Goal: Task Accomplishment & Management: Complete application form

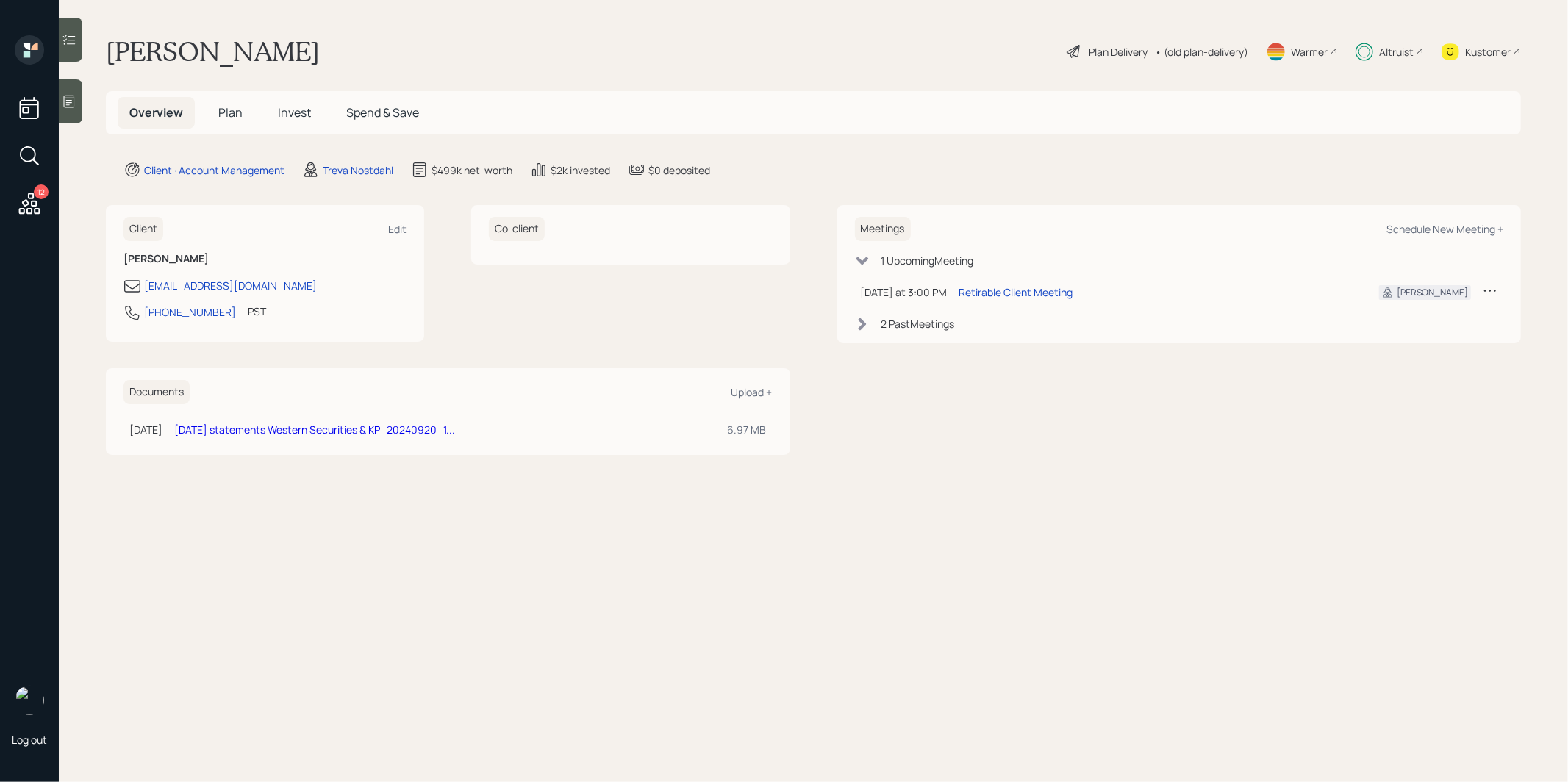
click at [230, 109] on span "Plan" at bounding box center [230, 112] width 24 height 16
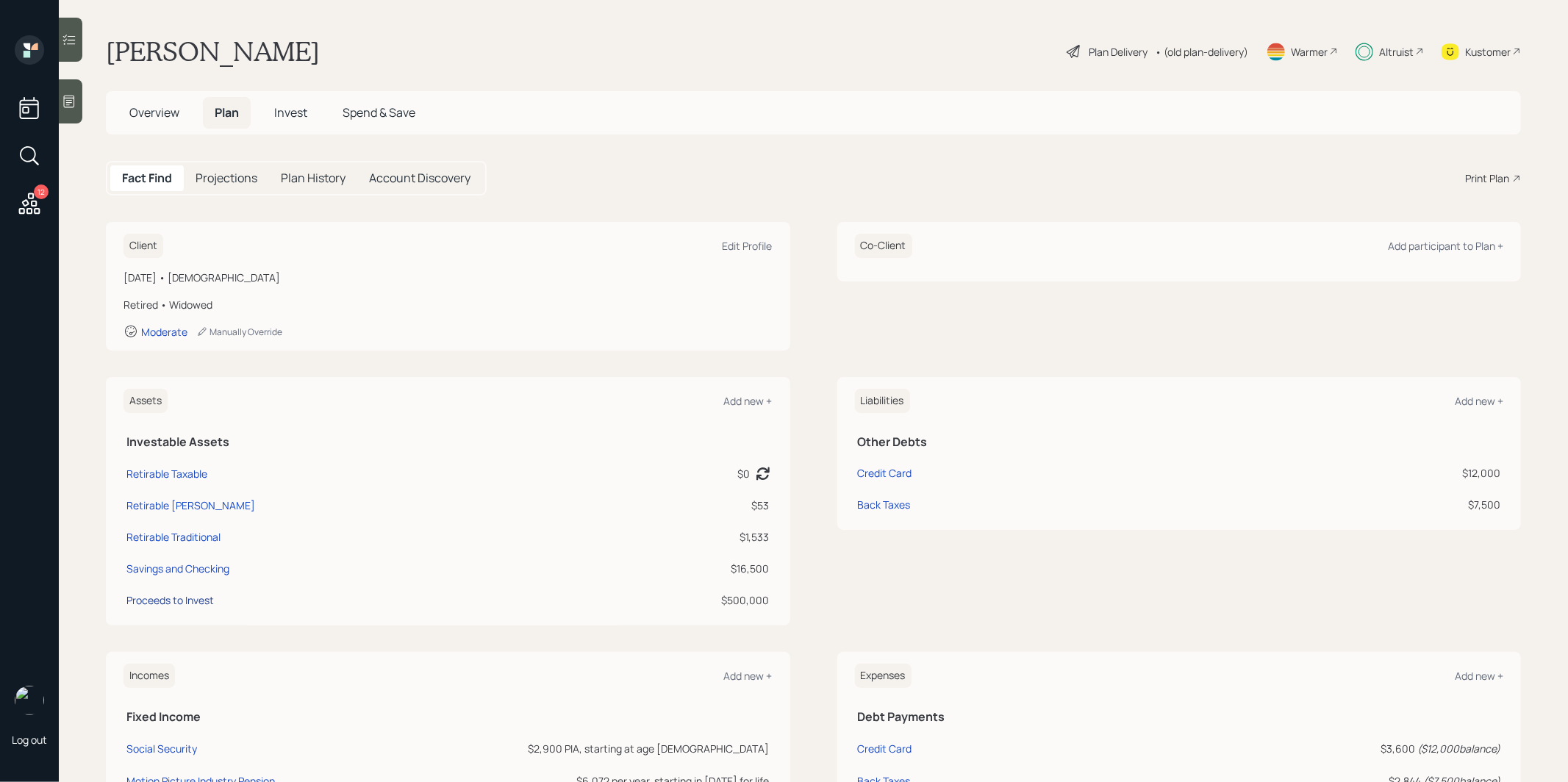
click at [171, 604] on div "Proceeds to Invest" at bounding box center [169, 600] width 87 height 15
select select "taxable"
select select "balanced"
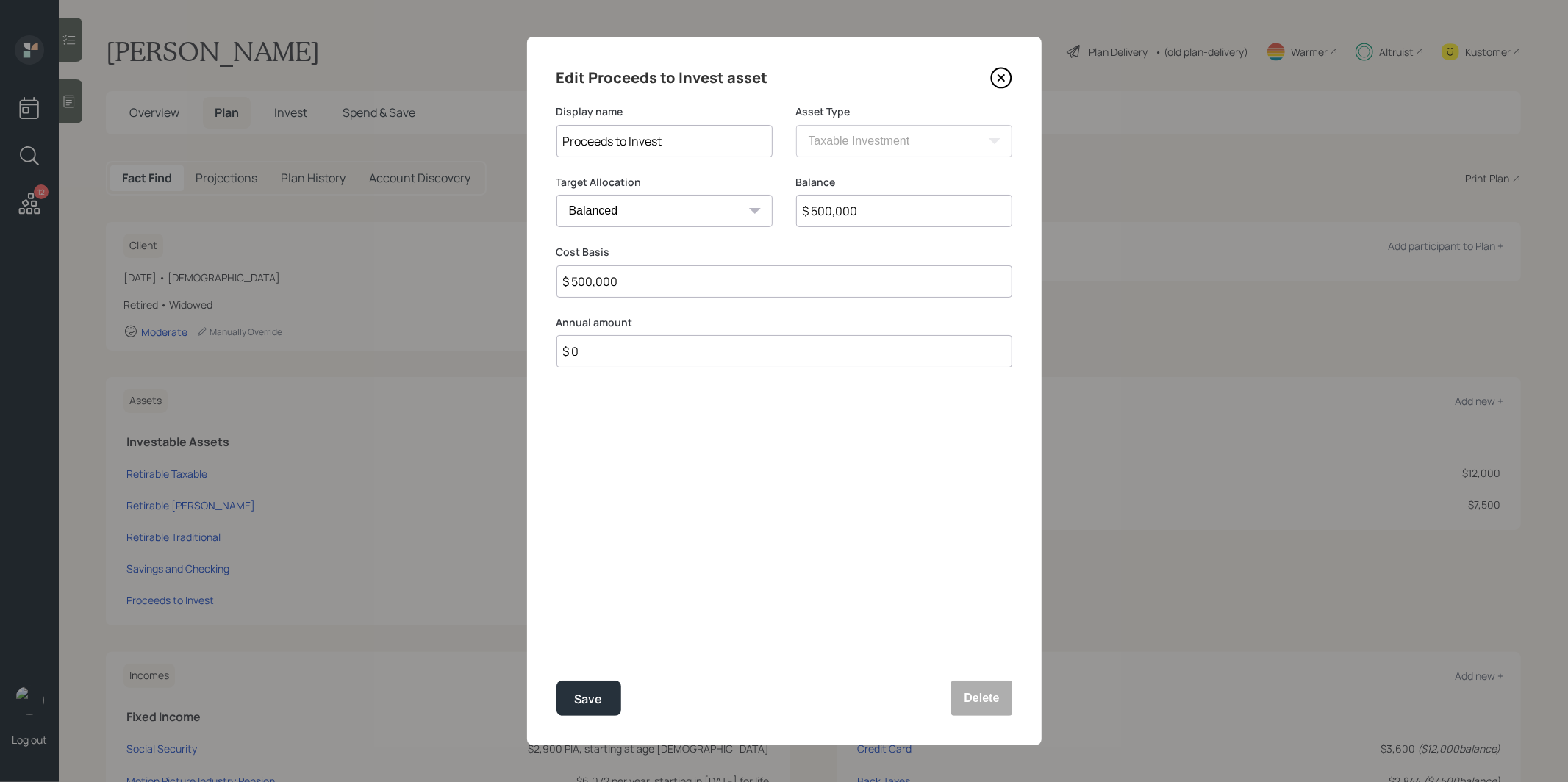
click at [922, 213] on input "$ 500,000" at bounding box center [904, 212] width 216 height 33
type input "$ 433,000"
click at [646, 280] on input "$ 500,000" at bounding box center [784, 281] width 455 height 33
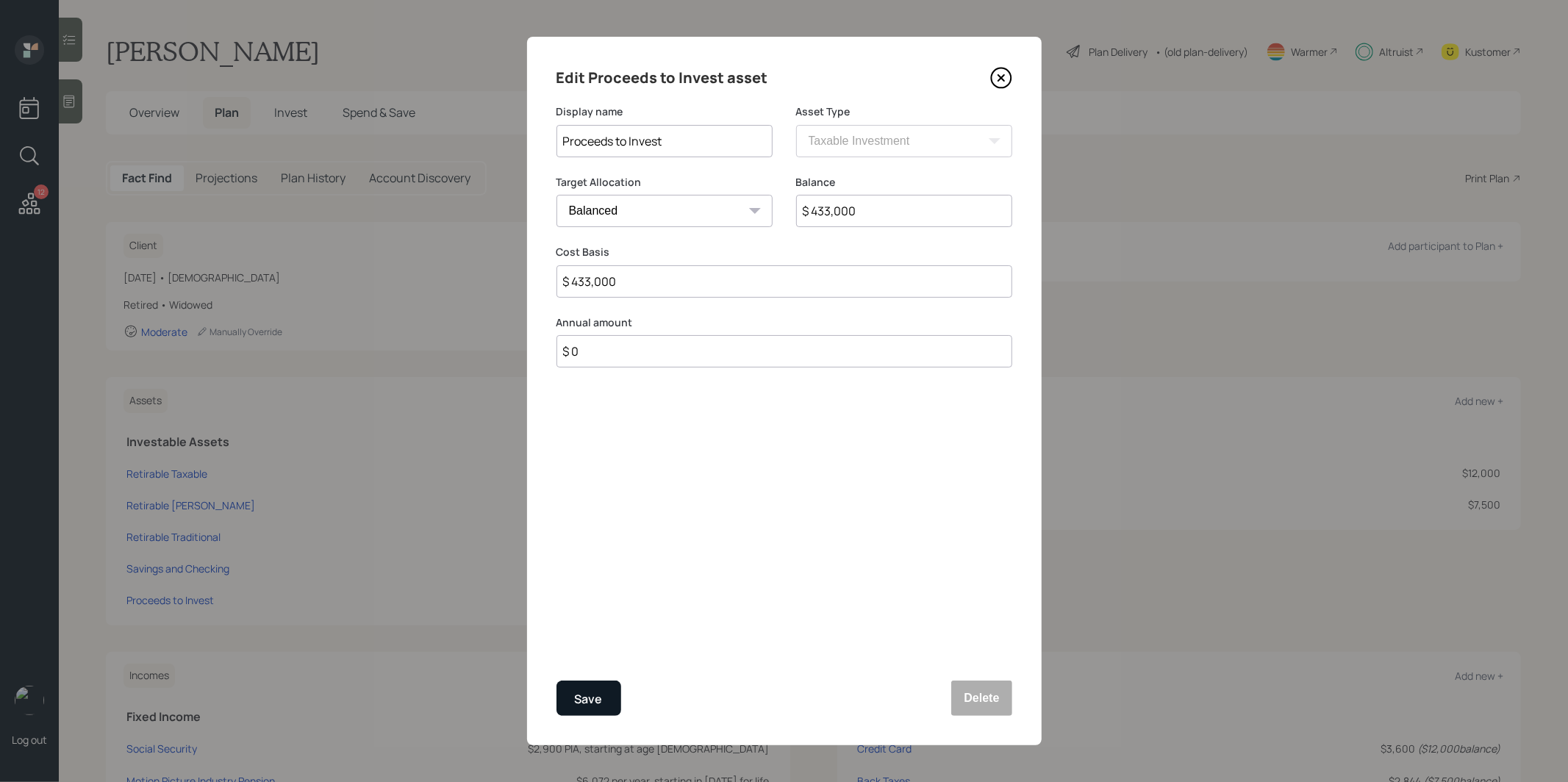
type input "$ 433,000"
click at [585, 698] on div "Save" at bounding box center [588, 700] width 28 height 20
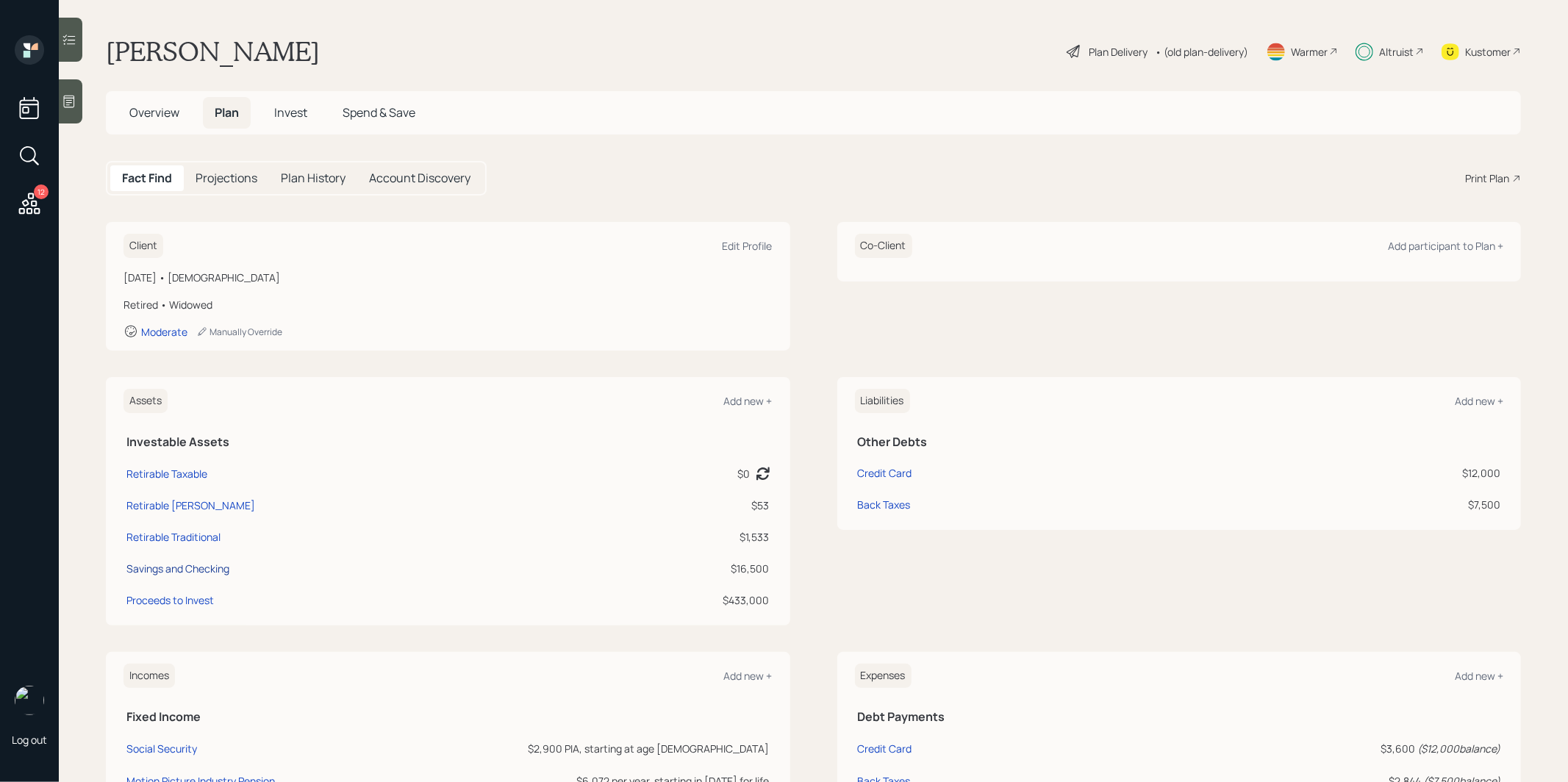
click at [198, 566] on div "Savings and Checking" at bounding box center [178, 569] width 103 height 15
select select "emergency_fund"
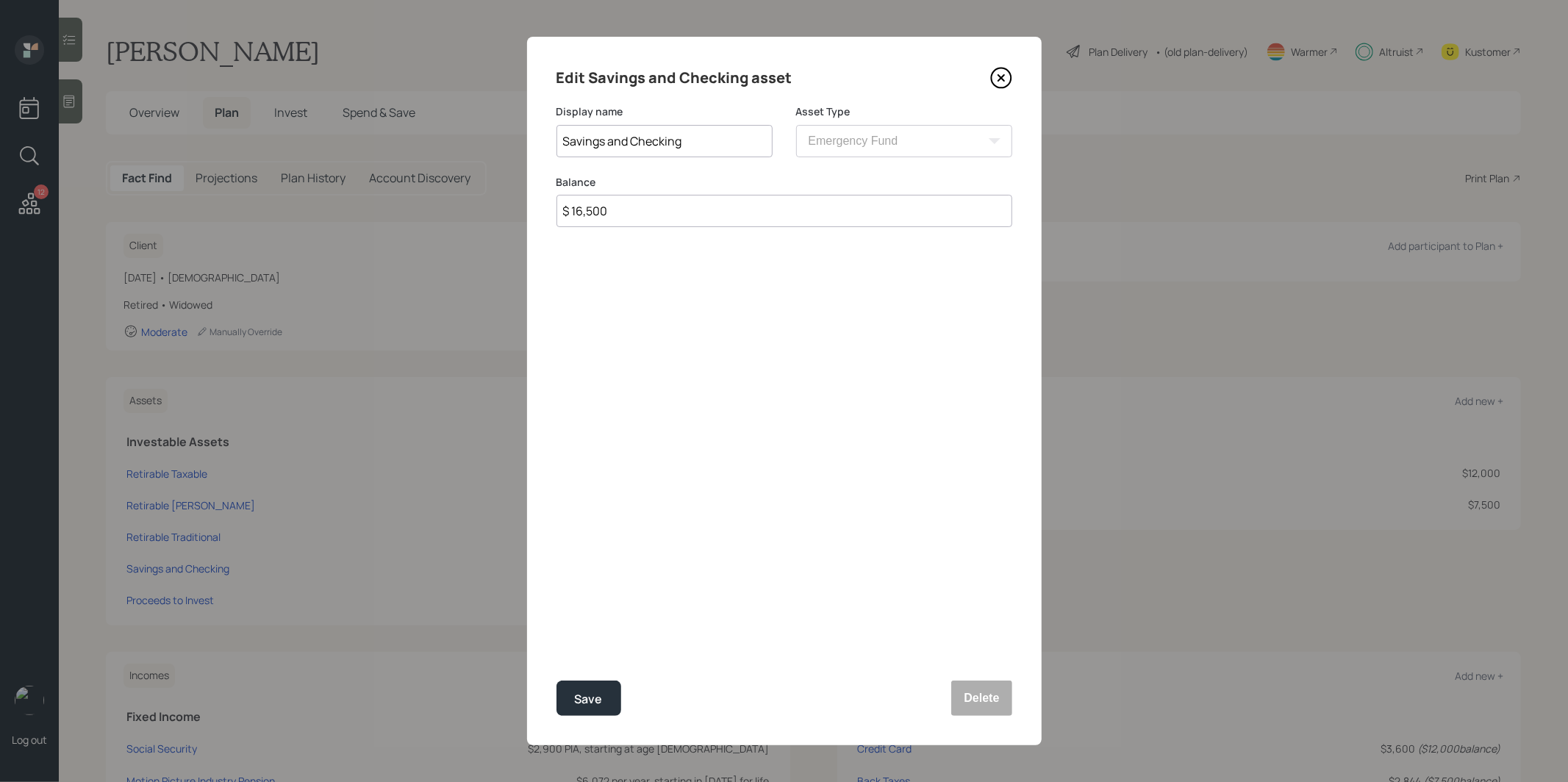
click at [637, 221] on input "$ 16,500" at bounding box center [784, 212] width 455 height 33
type input "$ 33,000"
click at [588, 691] on div "Save" at bounding box center [588, 700] width 28 height 20
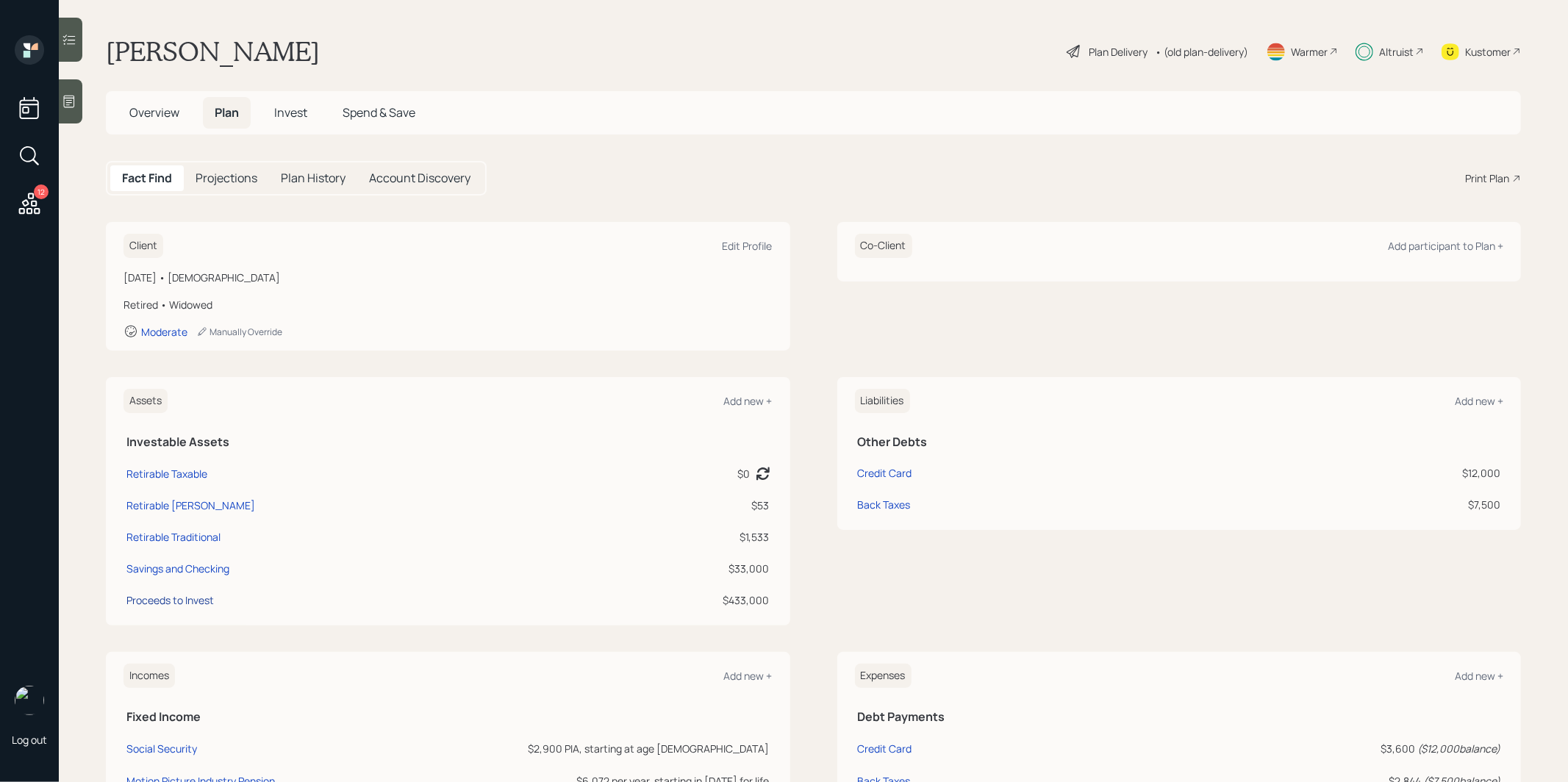
click at [183, 599] on div "Proceeds to Invest" at bounding box center [169, 600] width 87 height 15
select select "taxable"
select select "balanced"
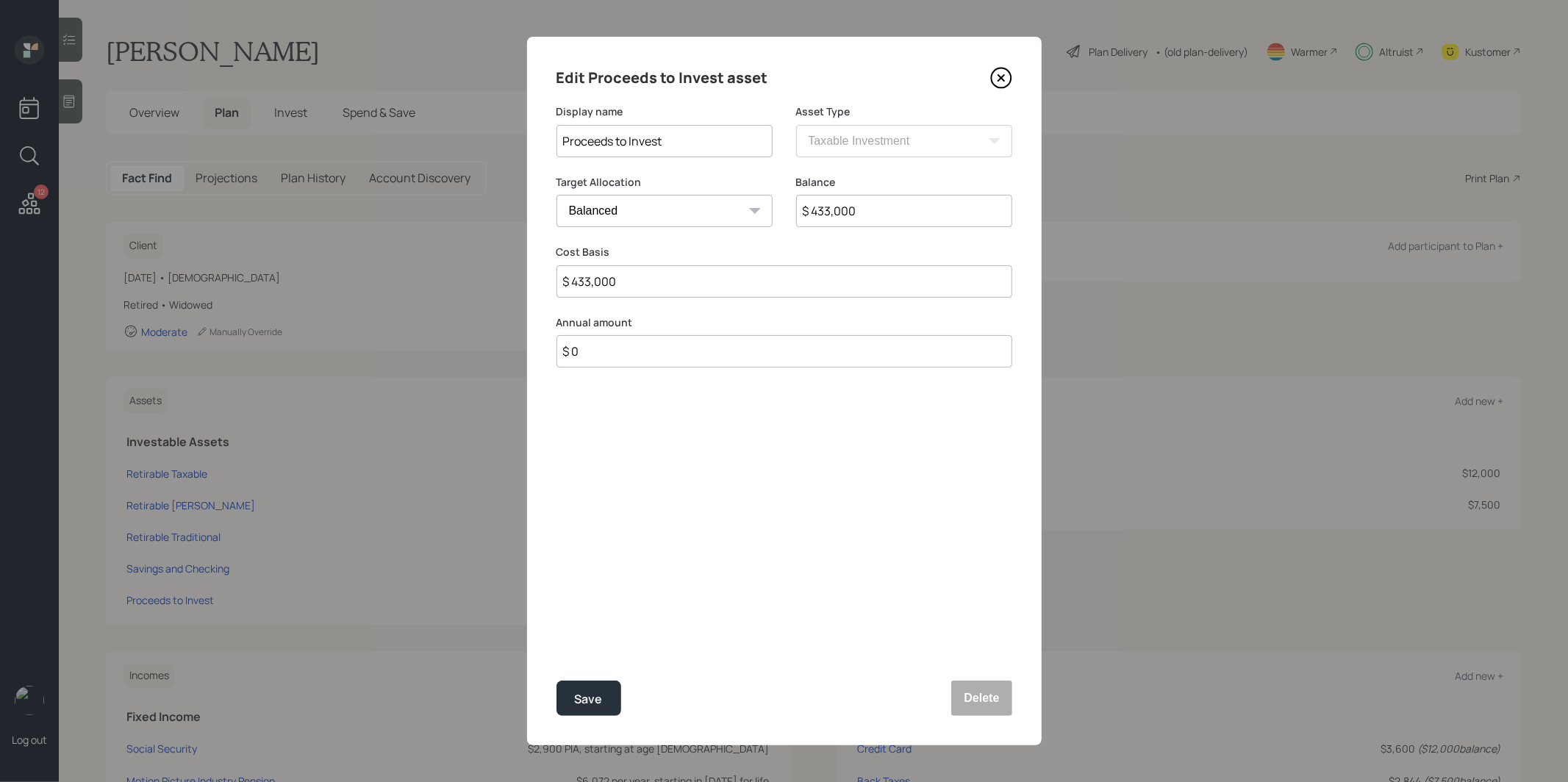
click at [863, 210] on input "$ 433,000" at bounding box center [904, 212] width 216 height 33
type input "$ 400,000"
click at [649, 293] on input "$ 433,000" at bounding box center [784, 281] width 455 height 33
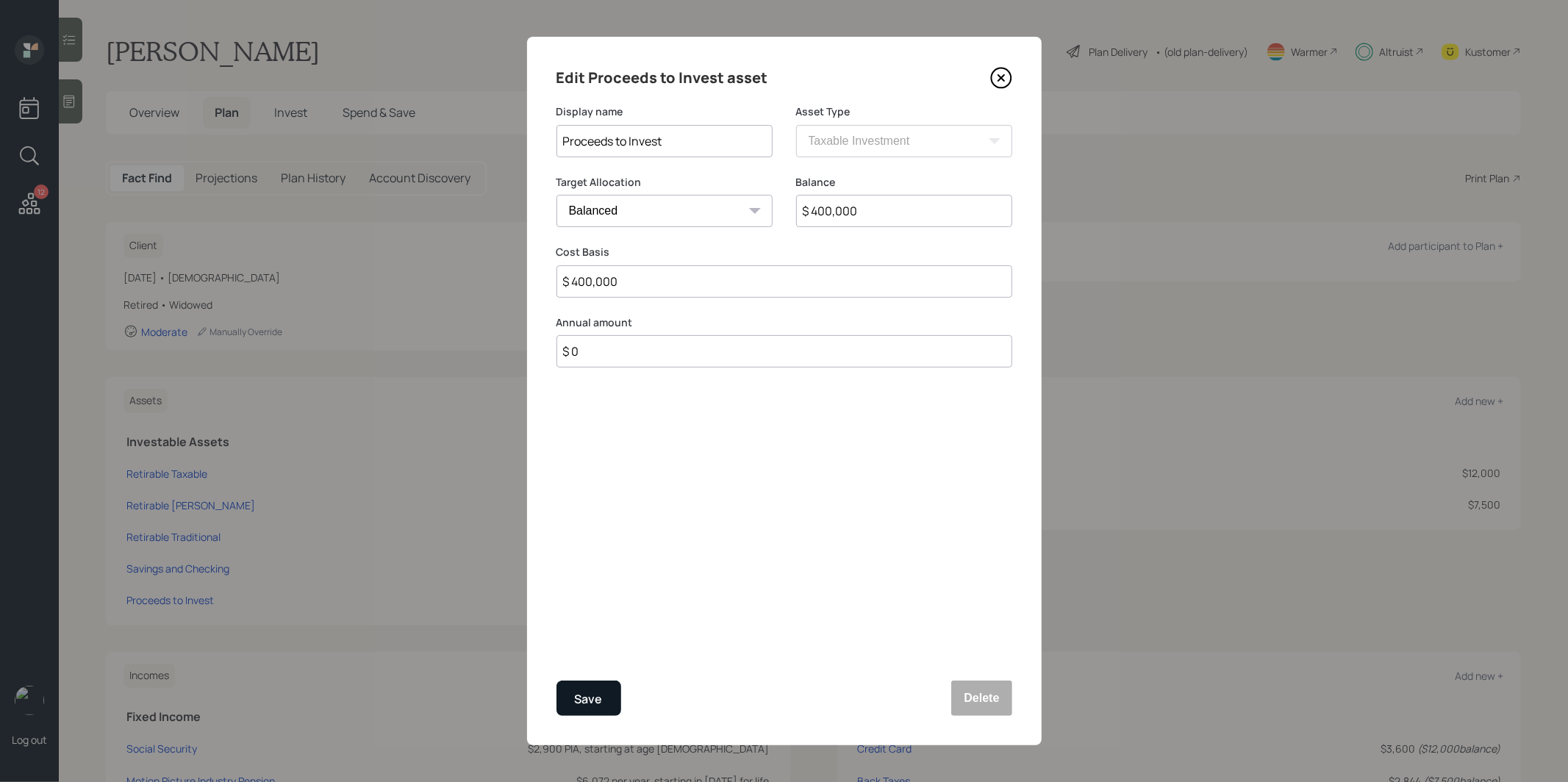
type input "$ 400,000"
click at [590, 707] on div "Save" at bounding box center [588, 700] width 28 height 20
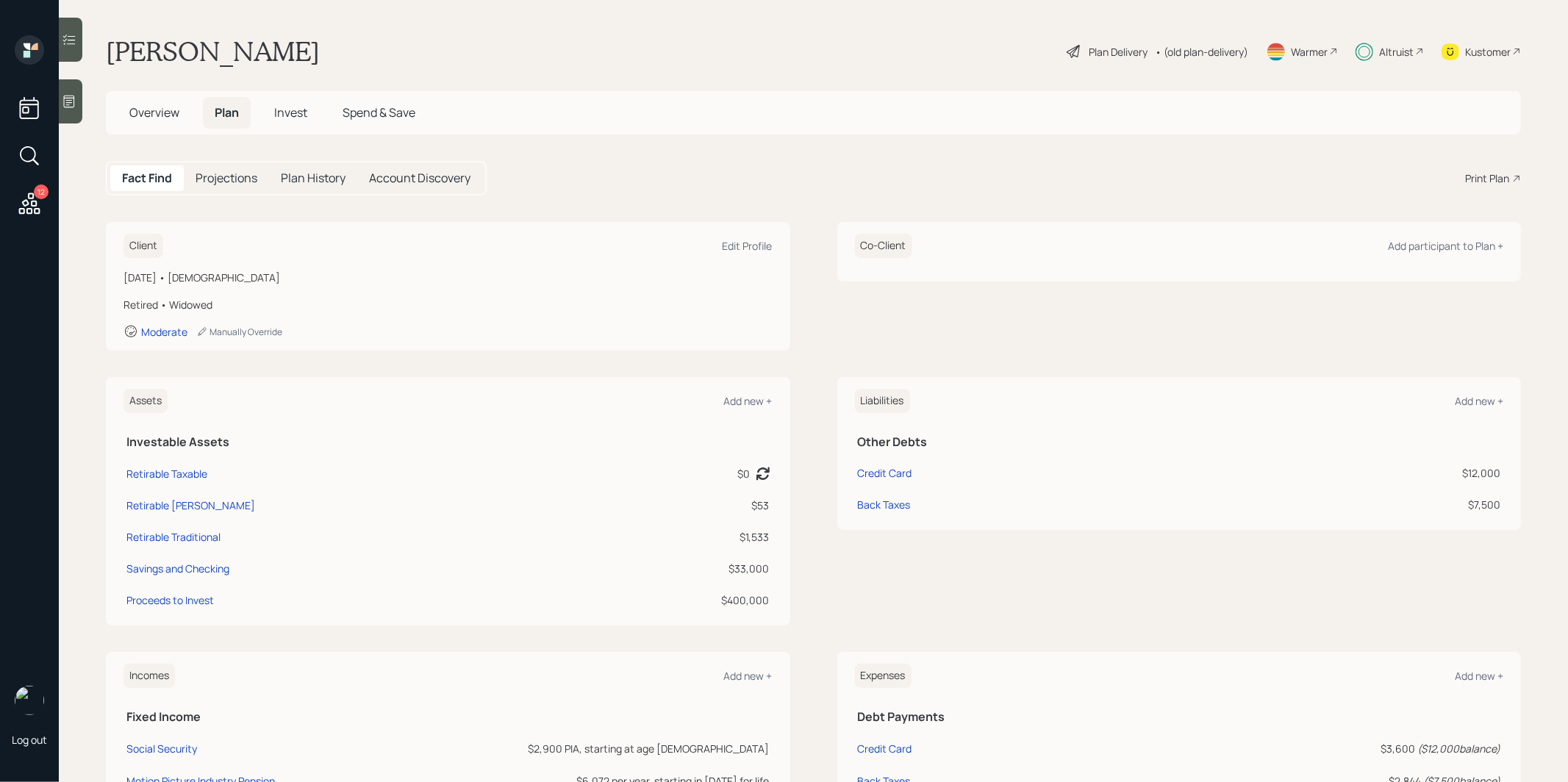
click at [1080, 51] on div "Plan Delivery" at bounding box center [1107, 52] width 84 height 17
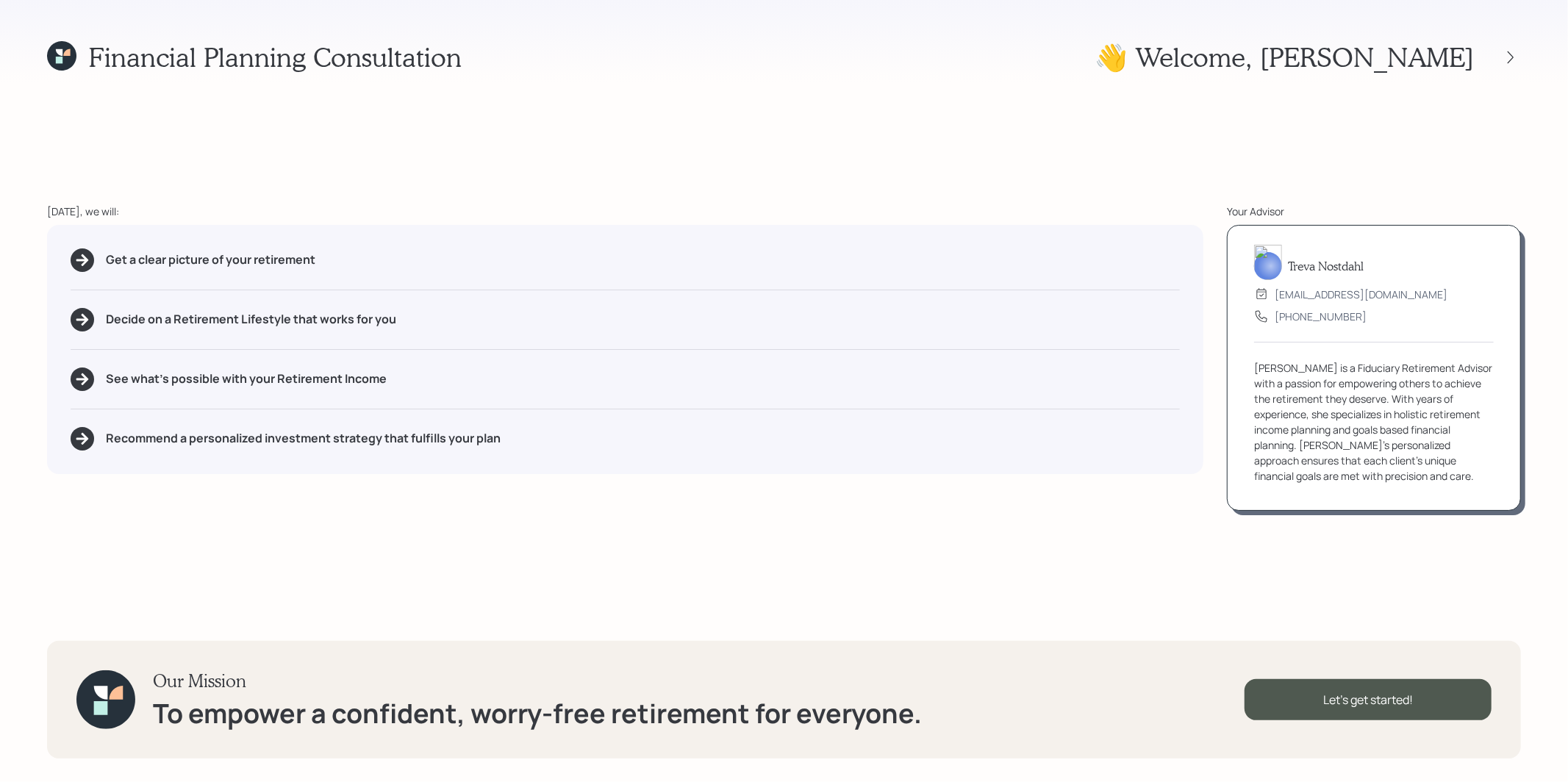
click at [65, 54] on icon at bounding box center [66, 52] width 7 height 7
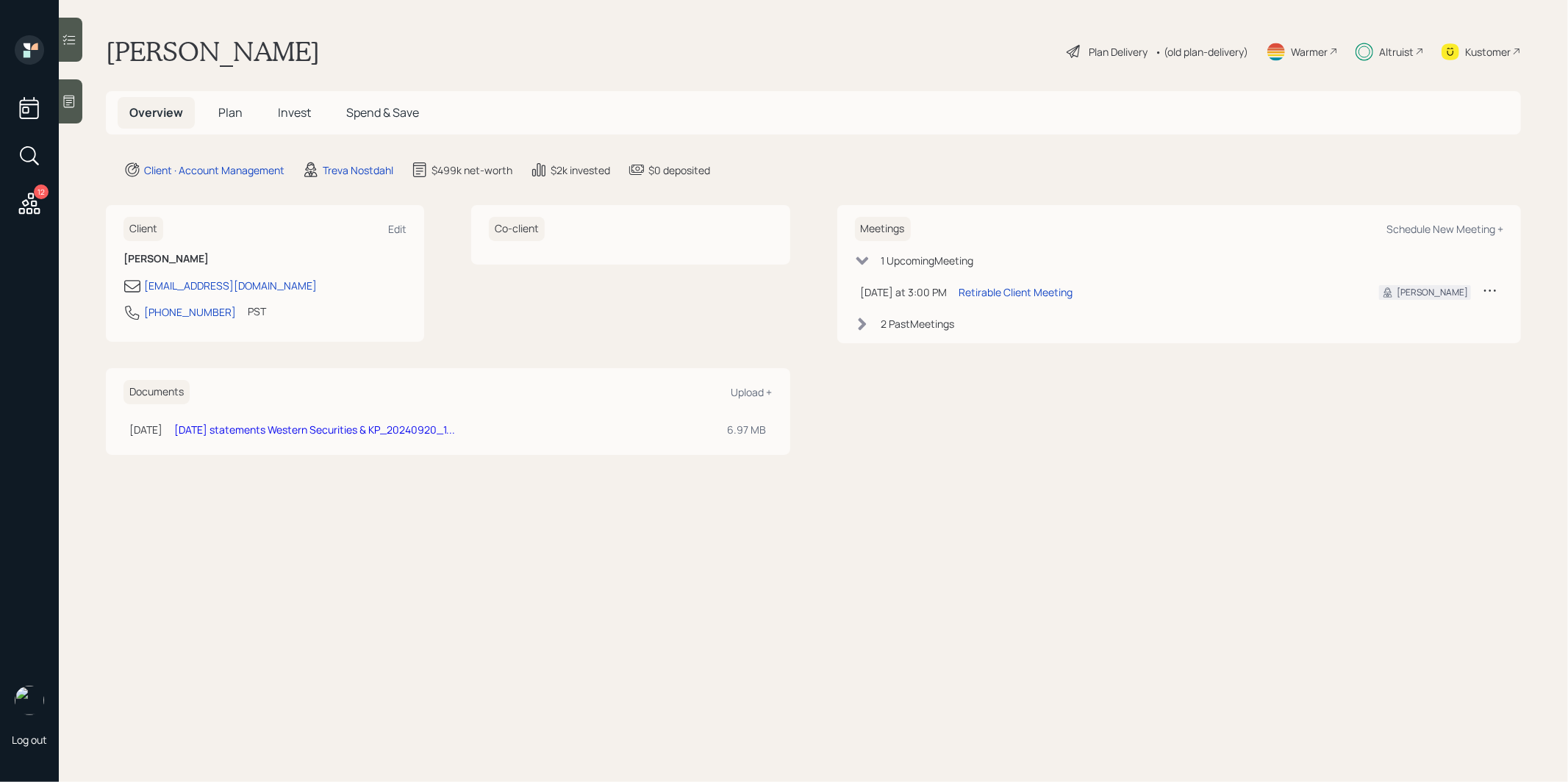
click at [1073, 47] on icon at bounding box center [1073, 52] width 13 height 13
